Goal: Communication & Community: Answer question/provide support

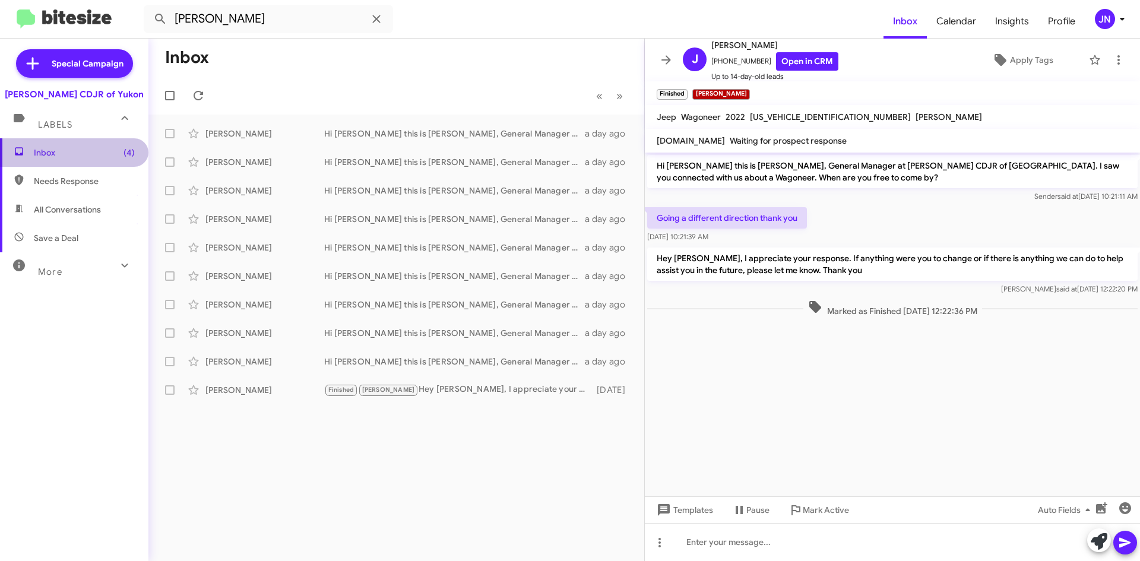
click at [75, 151] on span "Inbox (4)" at bounding box center [84, 153] width 101 height 12
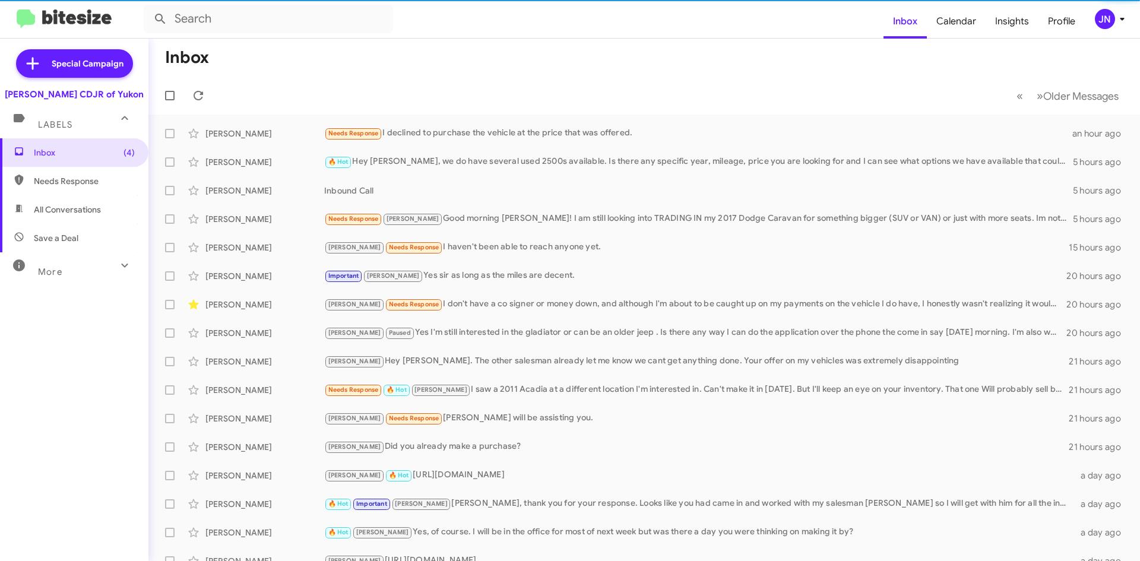
click at [62, 206] on span "All Conversations" at bounding box center [67, 210] width 67 height 12
type input "in:all-conversations"
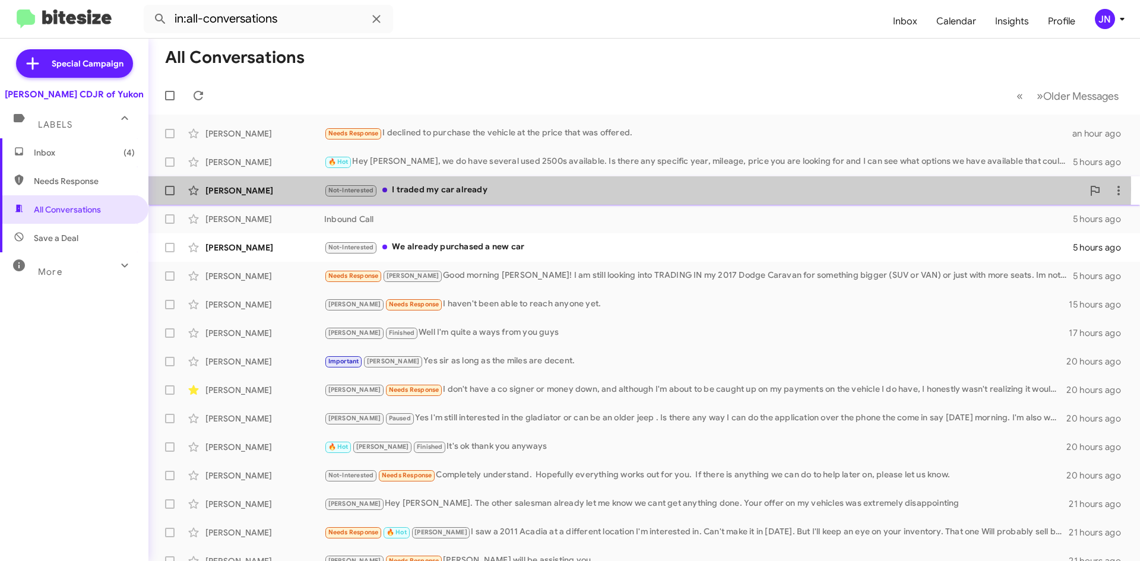
click at [507, 189] on div "Not-Interested I traded my car already" at bounding box center [703, 190] width 759 height 14
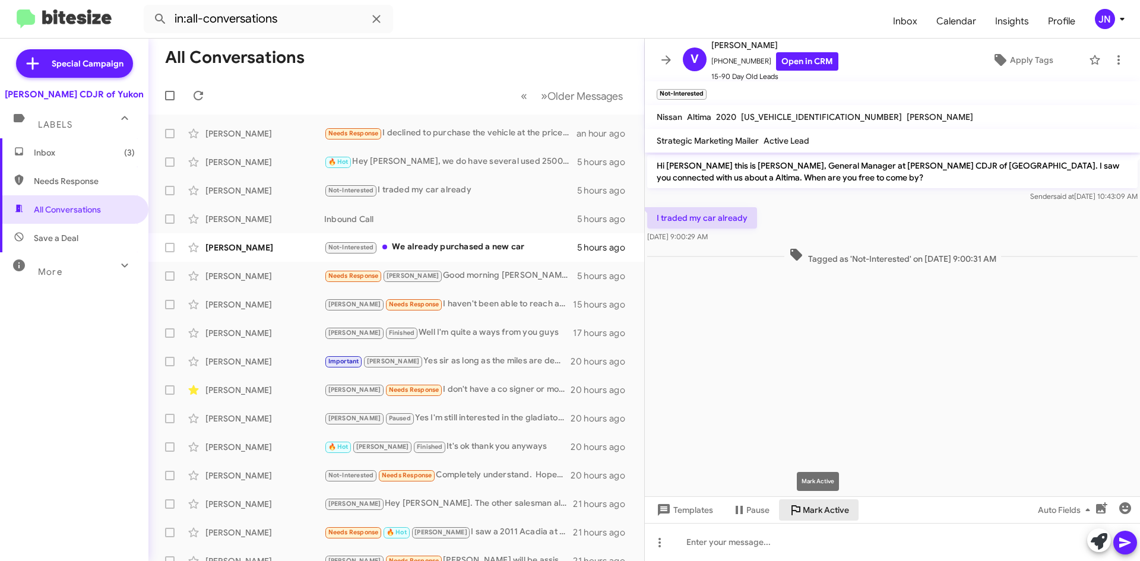
click at [829, 506] on span "Mark Active" at bounding box center [826, 509] width 46 height 21
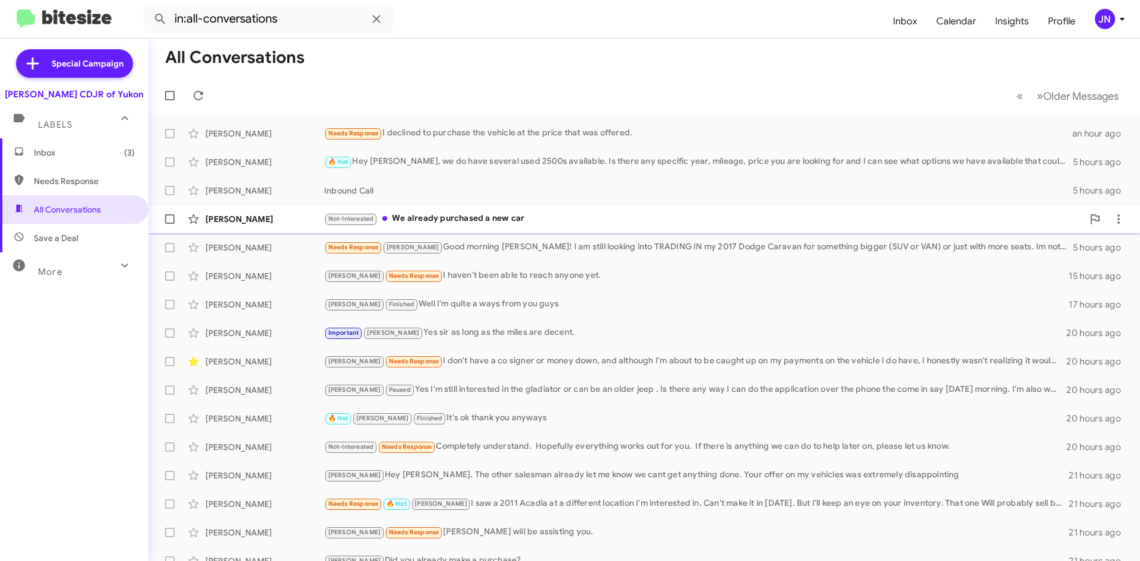
click at [546, 221] on div "Not-Interested We already purchased a new car" at bounding box center [703, 219] width 759 height 14
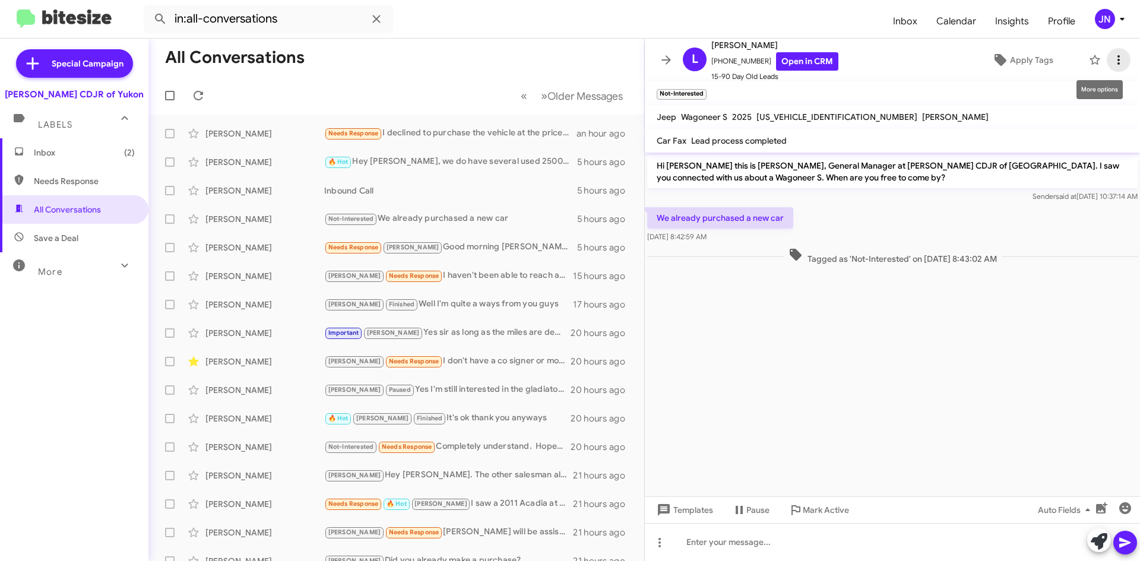
click at [1111, 58] on icon at bounding box center [1118, 60] width 14 height 14
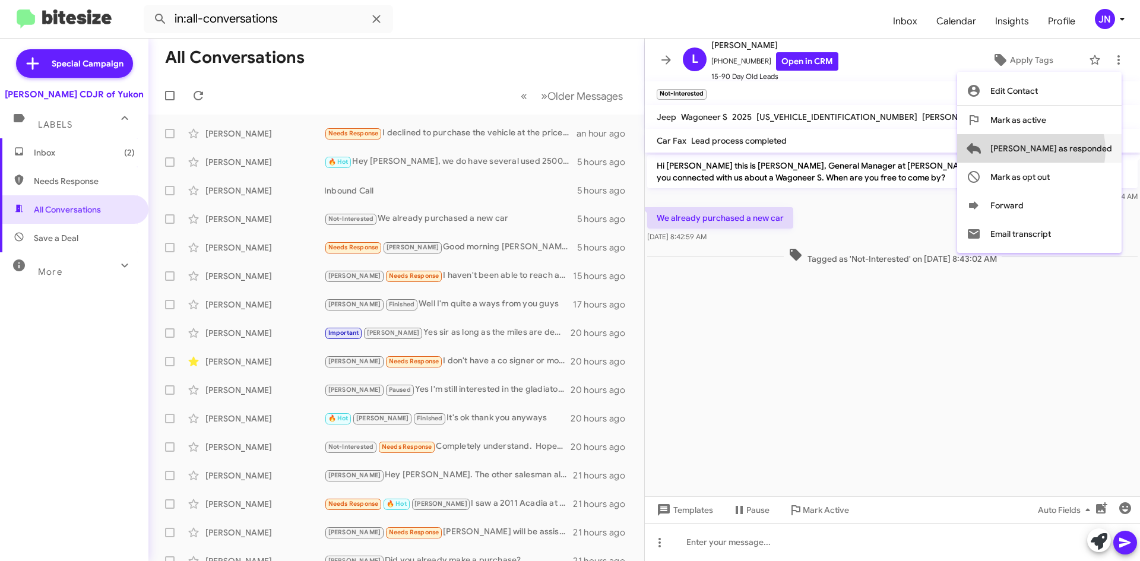
click at [1078, 150] on span "[PERSON_NAME] as responded" at bounding box center [1051, 148] width 122 height 28
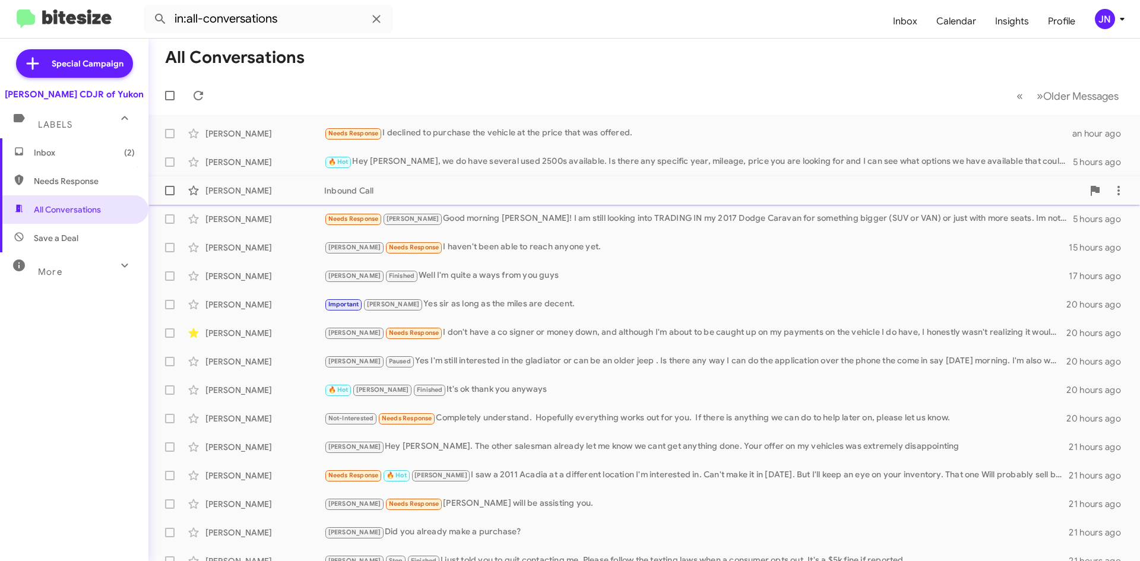
click at [424, 190] on div "Inbound Call" at bounding box center [703, 191] width 759 height 12
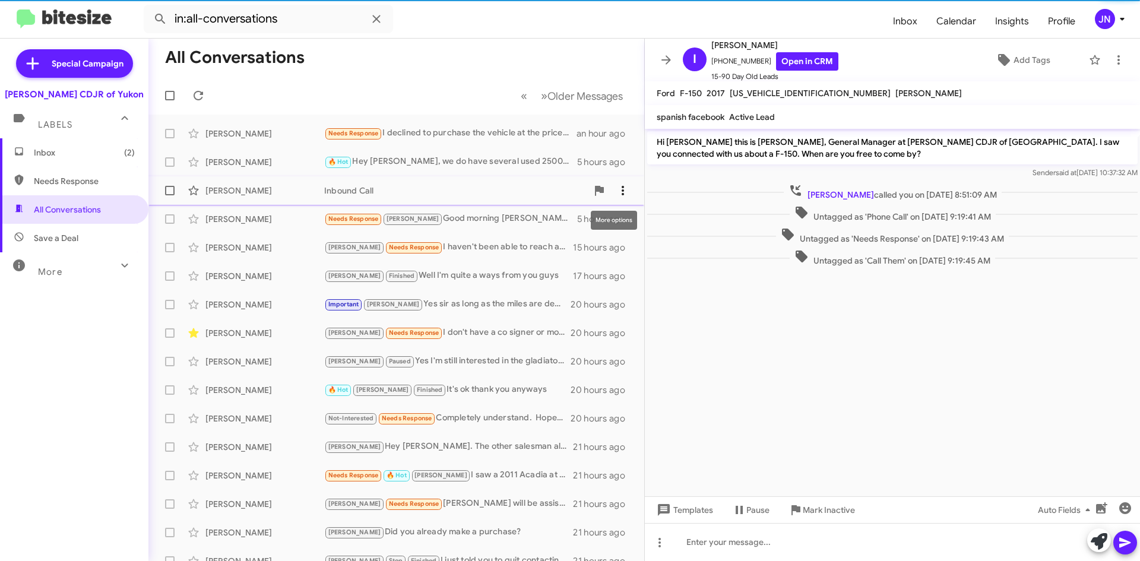
click at [618, 185] on icon at bounding box center [623, 190] width 14 height 14
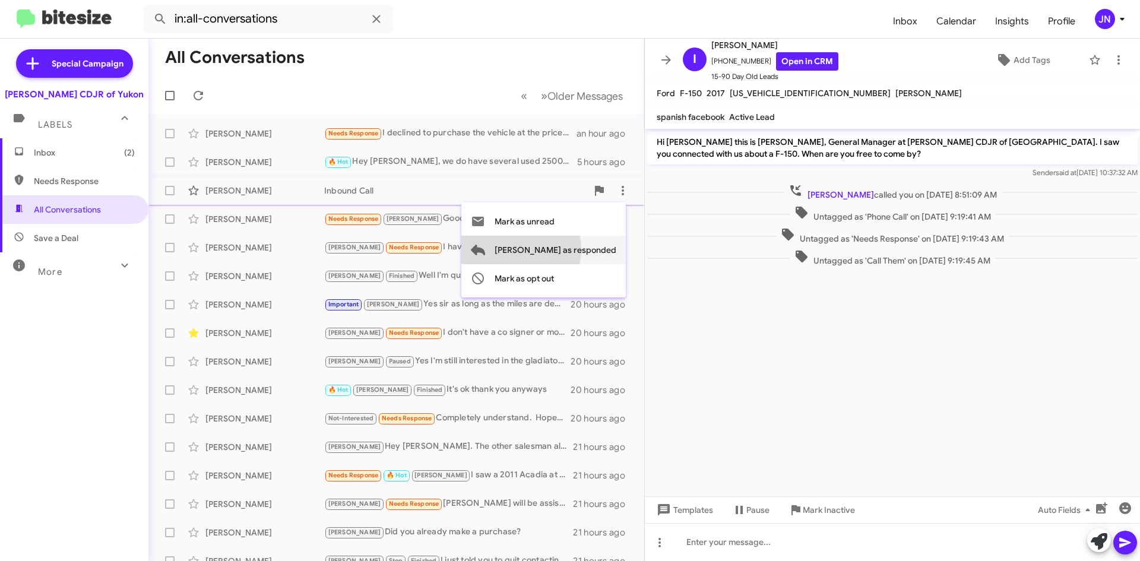
click at [568, 249] on span "[PERSON_NAME] as responded" at bounding box center [556, 250] width 122 height 28
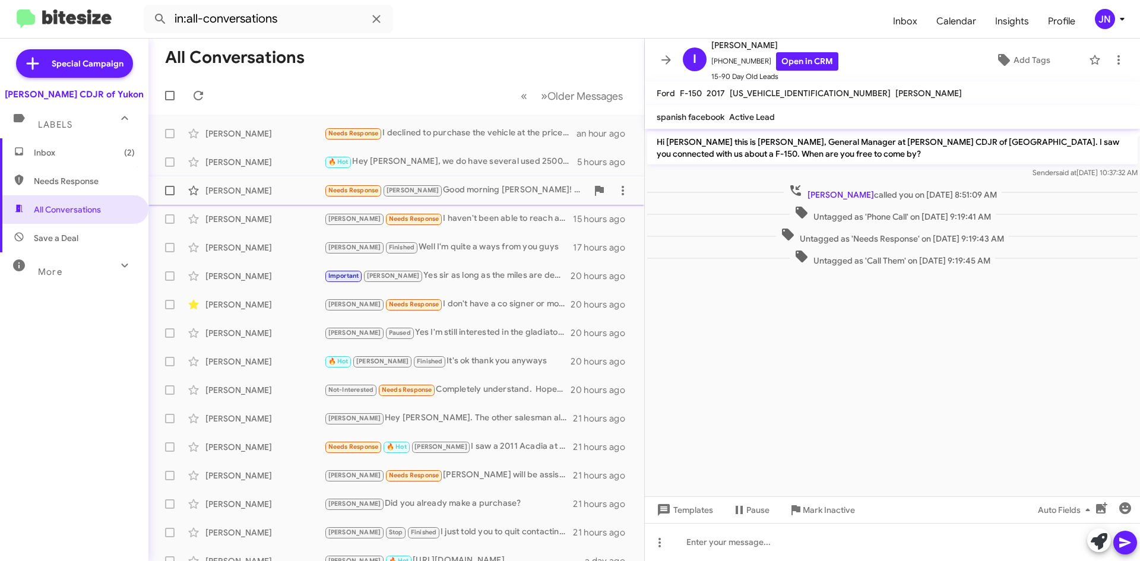
click at [452, 192] on div "Needs Response [PERSON_NAME] Good morning [PERSON_NAME]! I am still looking int…" at bounding box center [455, 190] width 263 height 14
